Goal: Task Accomplishment & Management: Manage account settings

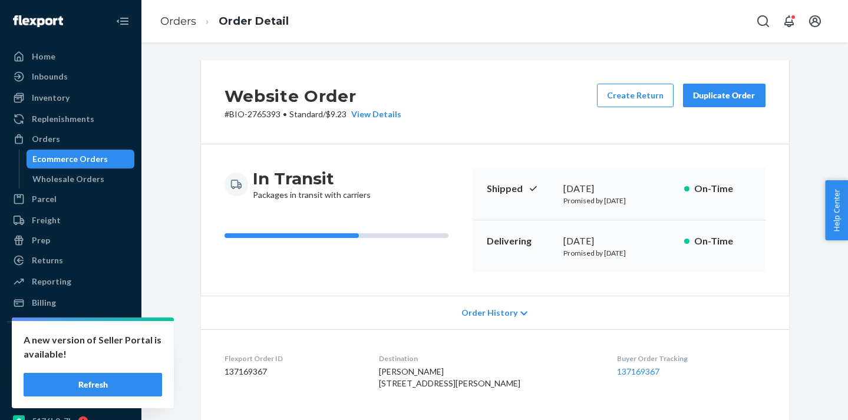
click at [99, 157] on div "Ecommerce Orders" at bounding box center [69, 159] width 75 height 12
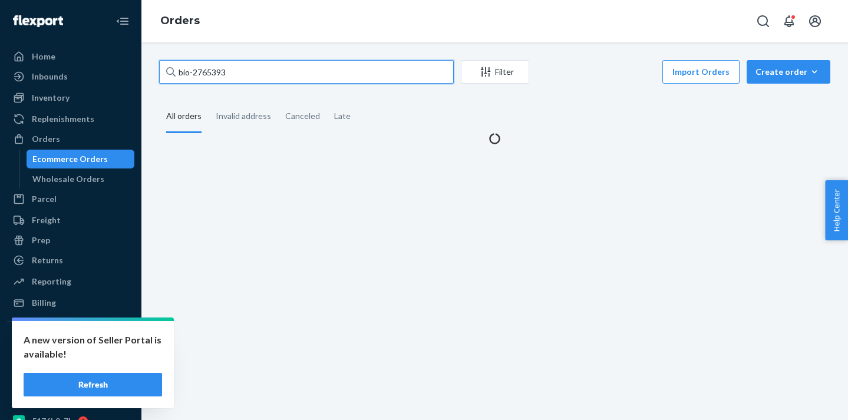
click at [209, 74] on input "bio-2765393" at bounding box center [306, 72] width 295 height 24
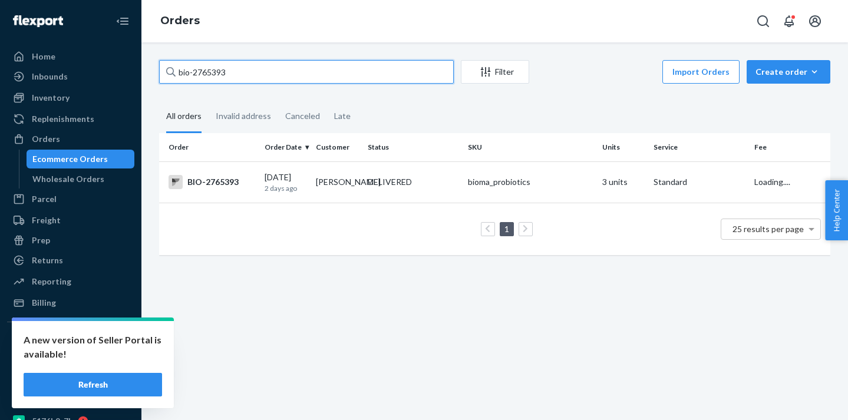
paste input "9127"
type input "bio-2791273"
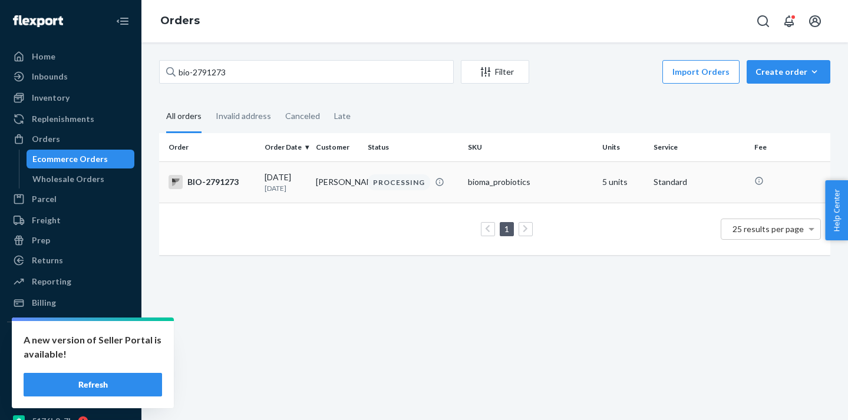
click at [327, 182] on td "[PERSON_NAME]" at bounding box center [336, 181] width 51 height 41
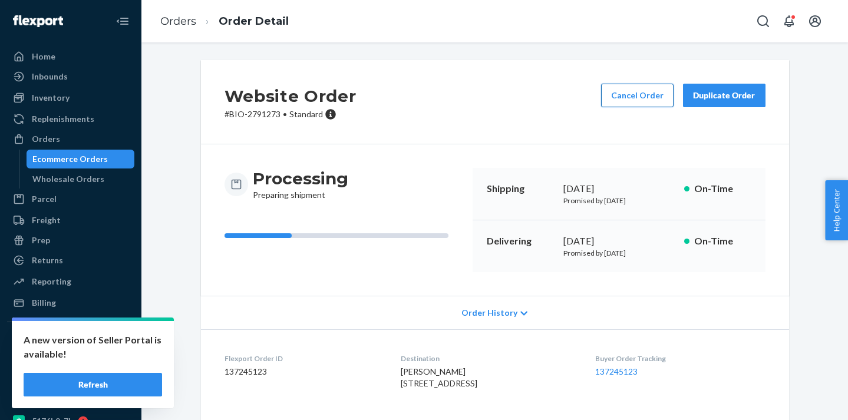
click at [640, 94] on button "Cancel Order" at bounding box center [637, 96] width 72 height 24
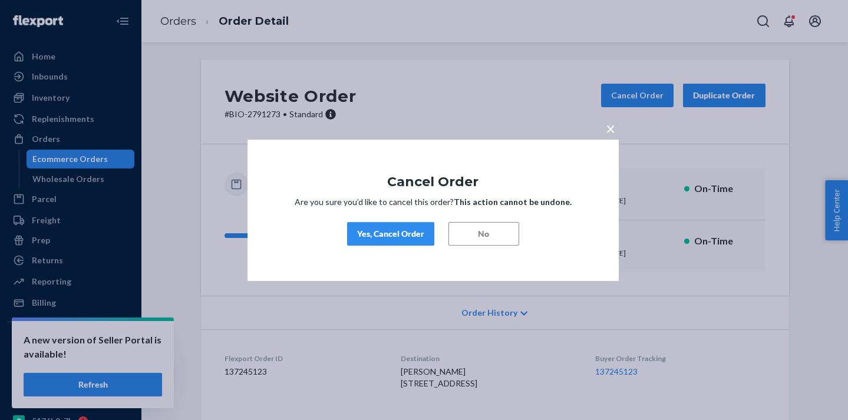
click at [391, 242] on button "Yes, Cancel Order" at bounding box center [390, 234] width 87 height 24
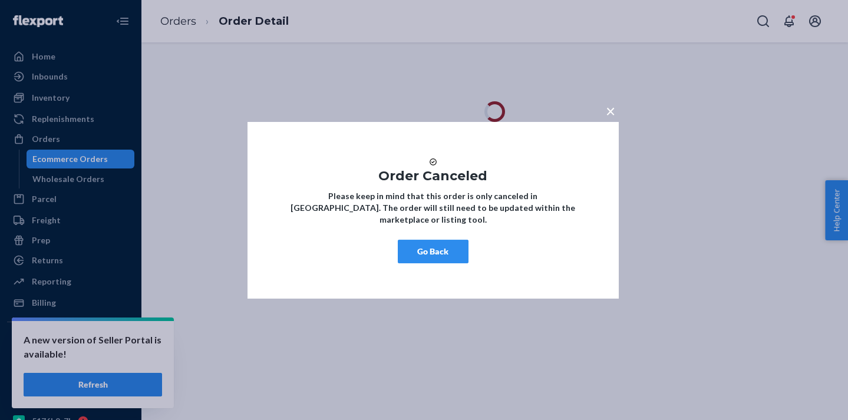
click at [459, 257] on button "Go Back" at bounding box center [433, 252] width 71 height 24
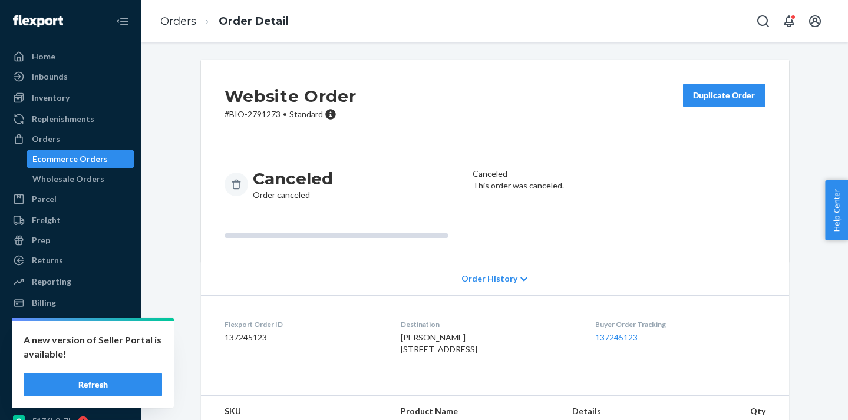
click at [111, 156] on div "Ecommerce Orders" at bounding box center [81, 159] width 106 height 17
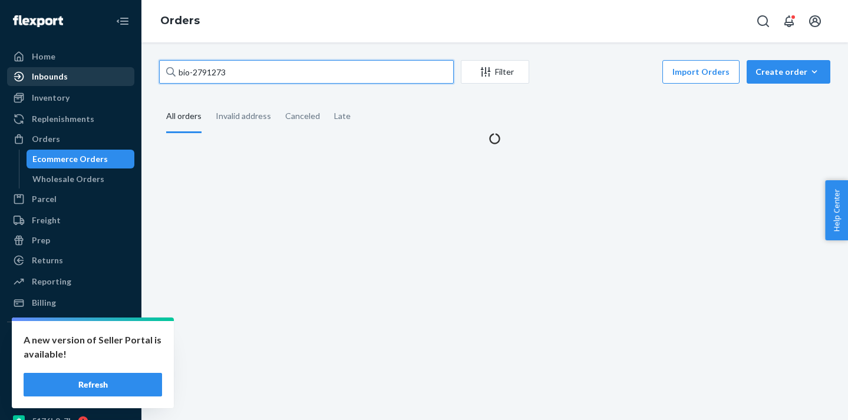
drag, startPoint x: 240, startPoint y: 71, endPoint x: 118, endPoint y: 71, distance: 121.4
click at [118, 71] on div "Home Inbounds Shipping Plans Problems Inventory Products Branded Packaging Repl…" at bounding box center [424, 210] width 848 height 420
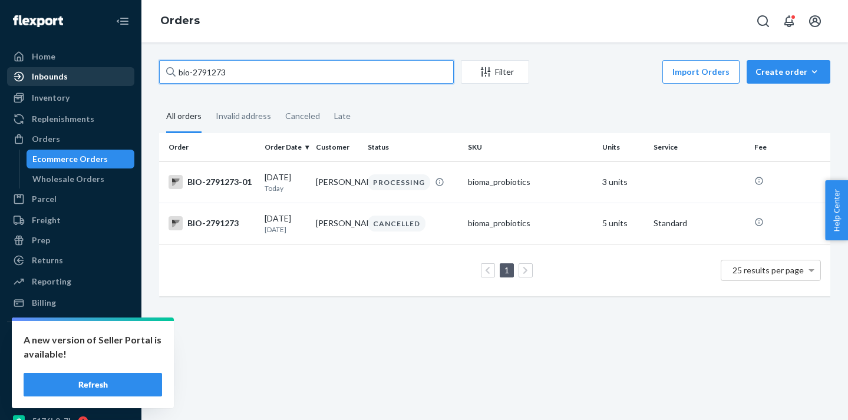
paste input "BIO-2791273-01"
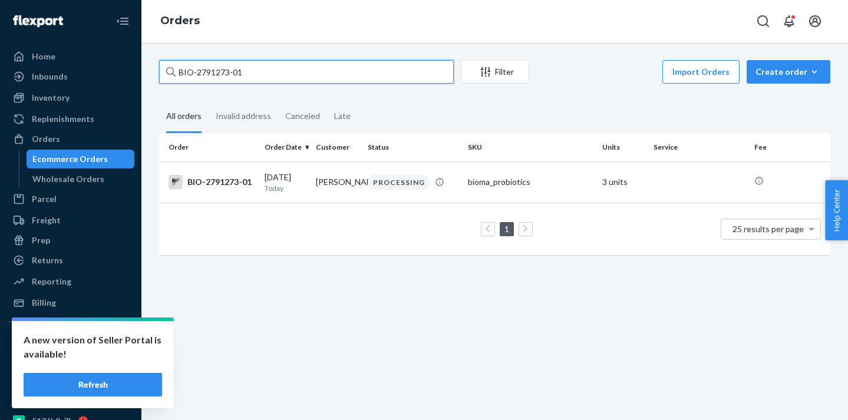
type input "BIO-2791273-01"
